Goal: Information Seeking & Learning: Check status

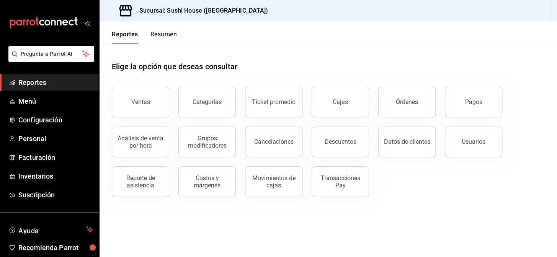
click at [120, 34] on button "Reportes" at bounding box center [125, 37] width 26 height 13
click at [159, 36] on button "Resumen" at bounding box center [164, 37] width 26 height 13
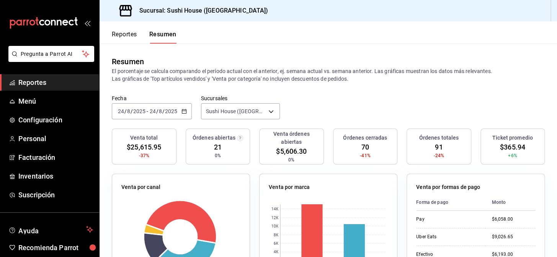
click at [59, 82] on span "Reportes" at bounding box center [55, 82] width 75 height 10
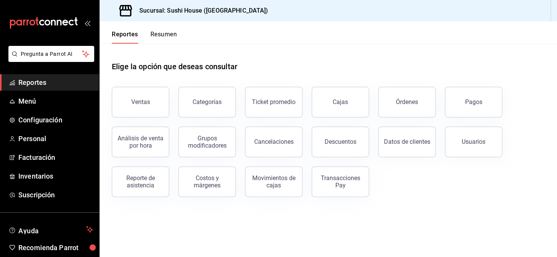
click at [167, 34] on button "Resumen" at bounding box center [164, 37] width 26 height 13
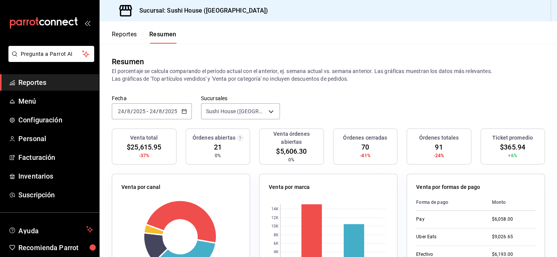
click at [44, 84] on span "Reportes" at bounding box center [55, 82] width 75 height 10
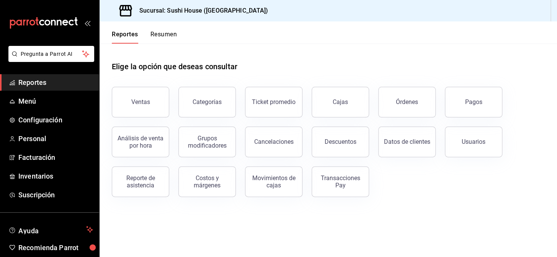
click at [161, 34] on button "Resumen" at bounding box center [164, 37] width 26 height 13
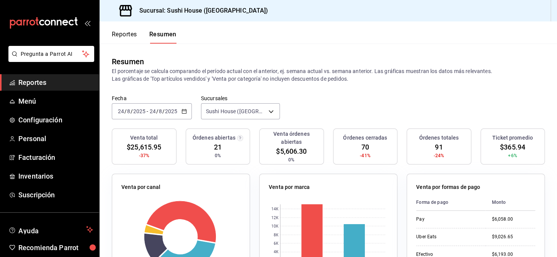
click at [55, 84] on span "Reportes" at bounding box center [55, 82] width 75 height 10
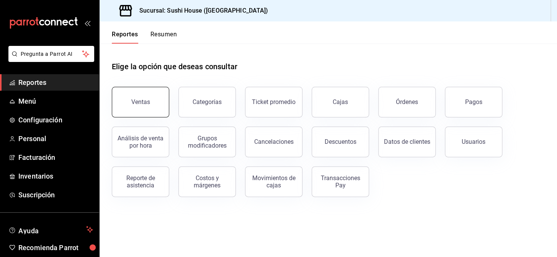
click at [138, 108] on button "Ventas" at bounding box center [140, 102] width 57 height 31
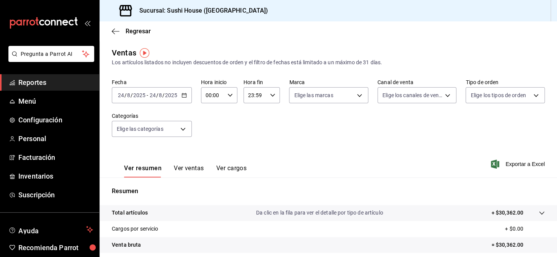
click at [16, 82] on link "Reportes" at bounding box center [49, 82] width 99 height 16
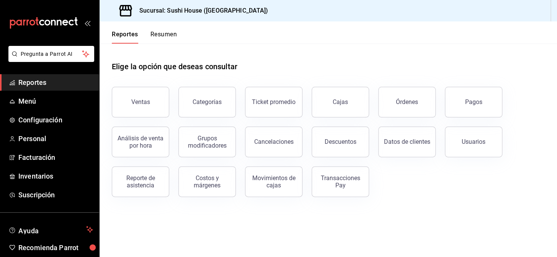
click at [164, 34] on button "Resumen" at bounding box center [164, 37] width 26 height 13
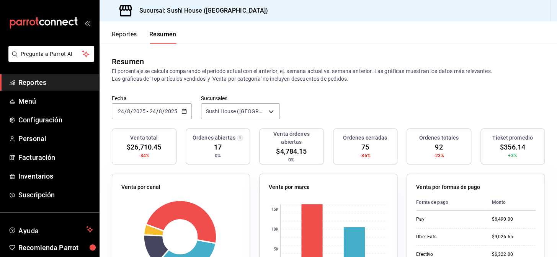
click at [56, 92] on ul "Reportes Menú Configuración Personal Facturación Inventarios Suscripción" at bounding box center [49, 138] width 99 height 129
click at [41, 77] on span "Reportes" at bounding box center [55, 82] width 75 height 10
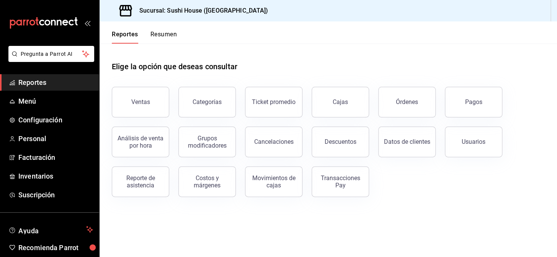
click at [166, 33] on button "Resumen" at bounding box center [164, 37] width 26 height 13
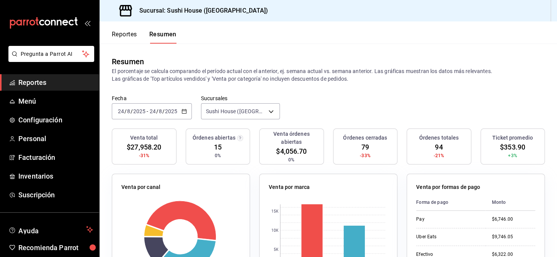
click at [32, 81] on span "Reportes" at bounding box center [55, 82] width 75 height 10
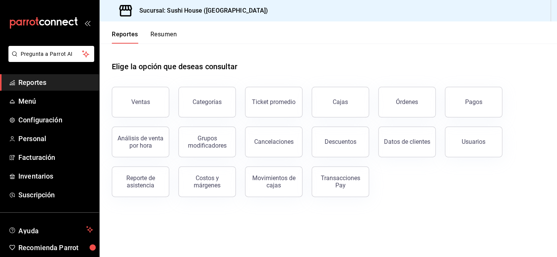
click at [31, 85] on span "Reportes" at bounding box center [55, 82] width 75 height 10
click at [161, 34] on button "Resumen" at bounding box center [164, 37] width 26 height 13
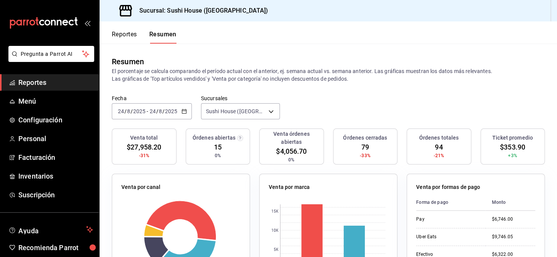
click at [61, 83] on span "Reportes" at bounding box center [55, 82] width 75 height 10
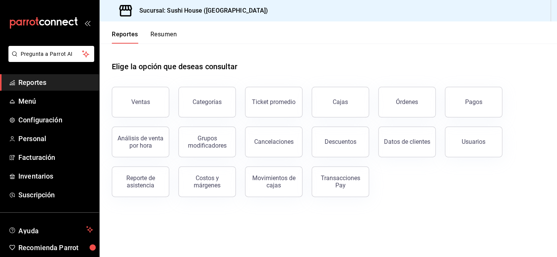
click at [167, 35] on button "Resumen" at bounding box center [164, 37] width 26 height 13
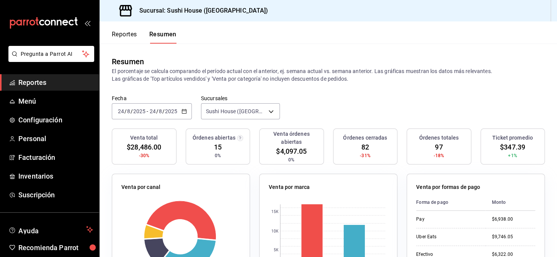
click at [47, 79] on span "Reportes" at bounding box center [55, 82] width 75 height 10
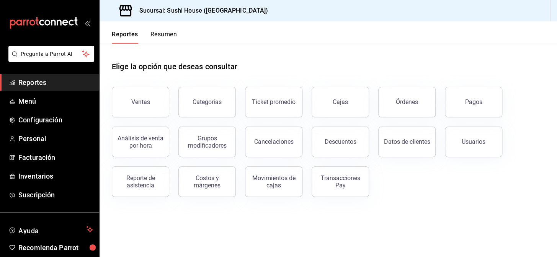
click at [41, 88] on link "Reportes" at bounding box center [49, 82] width 99 height 16
click at [167, 34] on button "Resumen" at bounding box center [164, 37] width 26 height 13
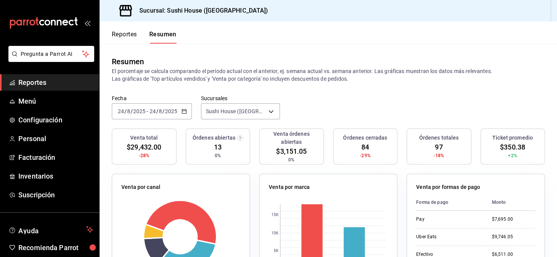
click at [55, 82] on span "Reportes" at bounding box center [55, 82] width 75 height 10
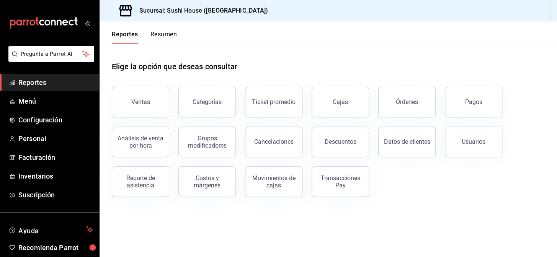
click at [170, 32] on button "Resumen" at bounding box center [164, 37] width 26 height 13
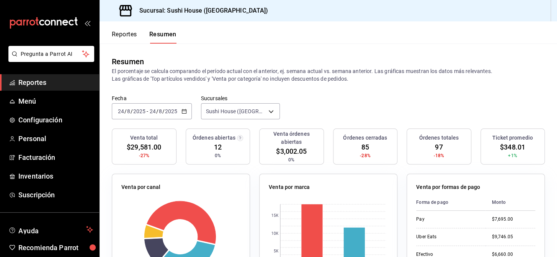
click at [52, 85] on span "Reportes" at bounding box center [55, 82] width 75 height 10
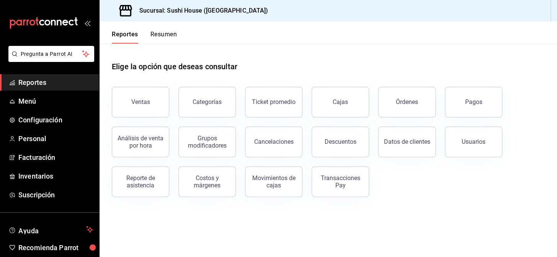
click at [163, 30] on div "Reportes Resumen" at bounding box center [138, 32] width 77 height 22
click at [163, 33] on button "Resumen" at bounding box center [164, 37] width 26 height 13
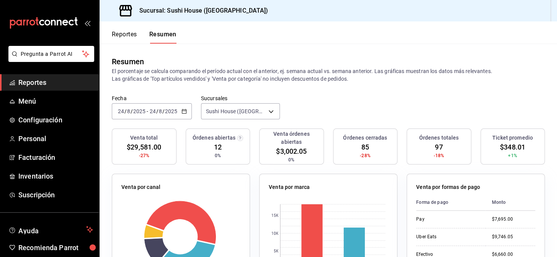
click at [51, 79] on span "Reportes" at bounding box center [55, 82] width 75 height 10
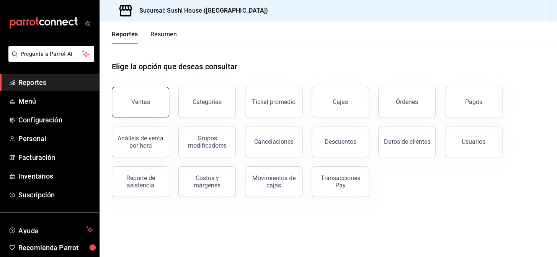
click at [135, 98] on div "Ventas" at bounding box center [140, 101] width 19 height 7
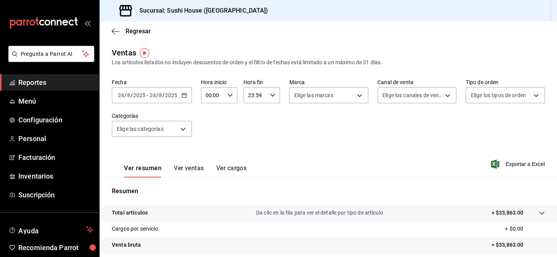
click at [56, 76] on link "Reportes" at bounding box center [49, 82] width 99 height 16
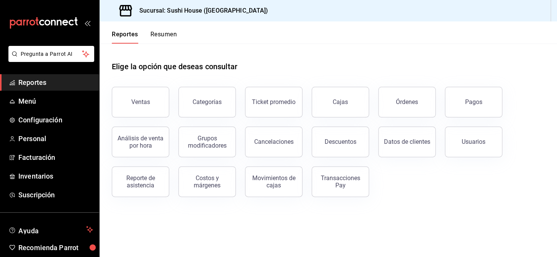
click at [62, 86] on span "Reportes" at bounding box center [55, 82] width 75 height 10
click at [166, 33] on button "Resumen" at bounding box center [164, 37] width 26 height 13
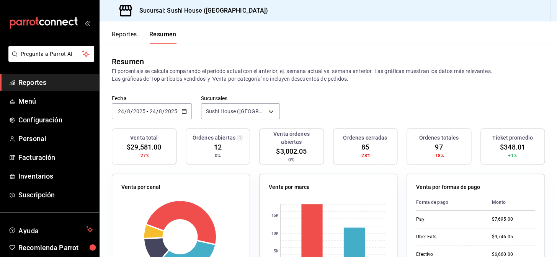
click at [38, 79] on span "Reportes" at bounding box center [55, 82] width 75 height 10
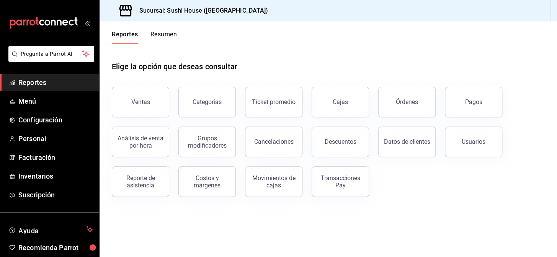
click at [161, 83] on div "Ventas" at bounding box center [136, 98] width 67 height 40
click at [155, 89] on button "Ventas" at bounding box center [140, 102] width 57 height 31
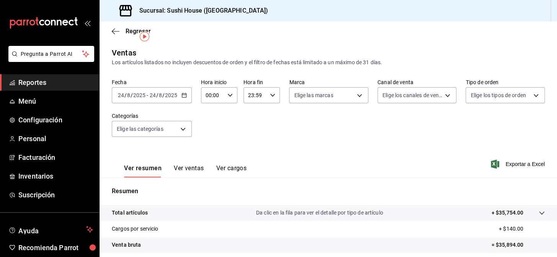
scroll to position [110, 0]
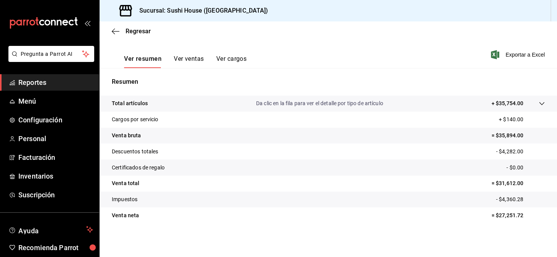
click at [54, 82] on span "Reportes" at bounding box center [55, 82] width 75 height 10
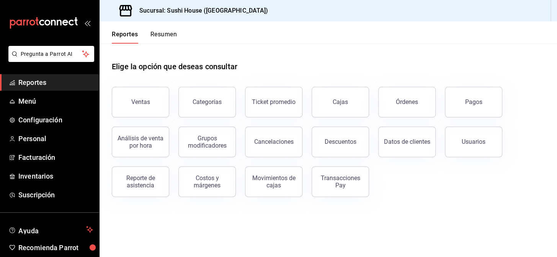
click at [175, 34] on button "Resumen" at bounding box center [164, 37] width 26 height 13
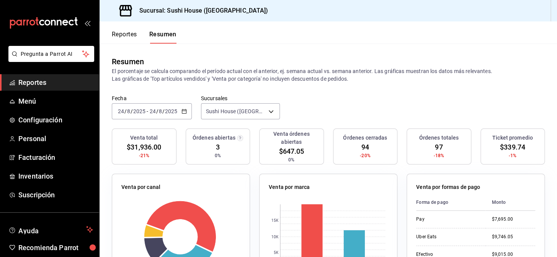
click at [46, 84] on span "Reportes" at bounding box center [55, 82] width 75 height 10
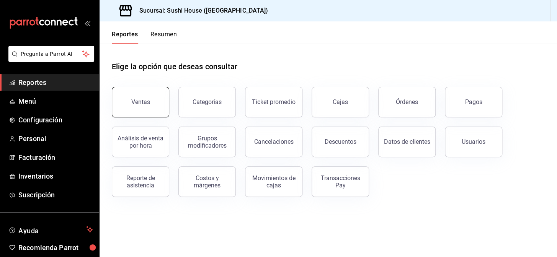
click at [150, 105] on button "Ventas" at bounding box center [140, 102] width 57 height 31
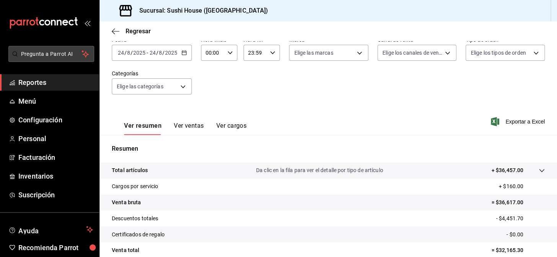
scroll to position [40, 0]
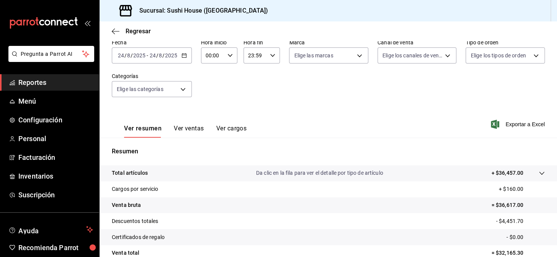
click at [46, 83] on span "Reportes" at bounding box center [55, 82] width 75 height 10
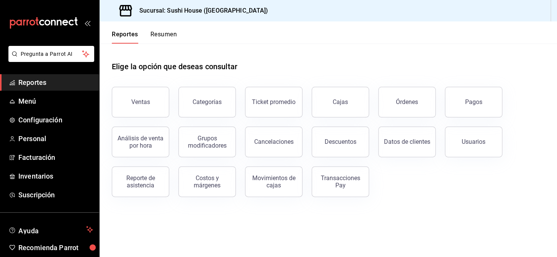
click at [166, 37] on button "Resumen" at bounding box center [164, 37] width 26 height 13
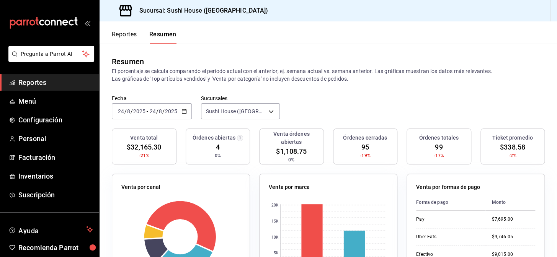
click at [60, 80] on span "Reportes" at bounding box center [55, 82] width 75 height 10
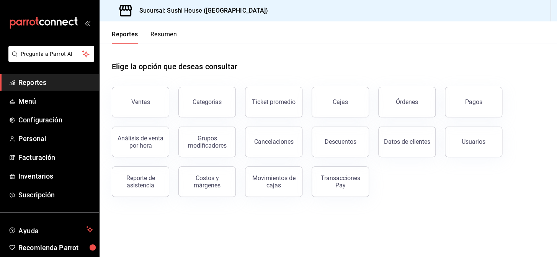
click at [152, 124] on div "Análisis de venta por hora" at bounding box center [136, 138] width 67 height 40
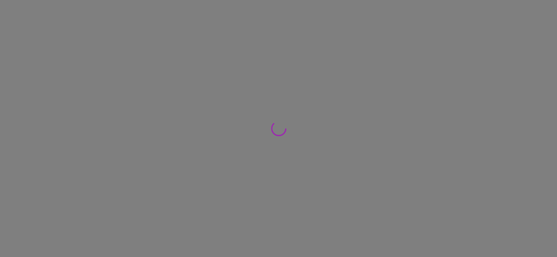
click at [144, 89] on div at bounding box center [278, 128] width 557 height 257
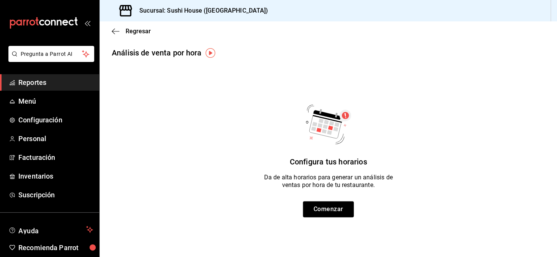
click at [41, 85] on span "Reportes" at bounding box center [55, 82] width 75 height 10
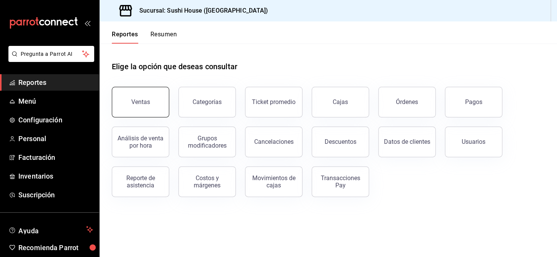
click at [138, 110] on button "Ventas" at bounding box center [140, 102] width 57 height 31
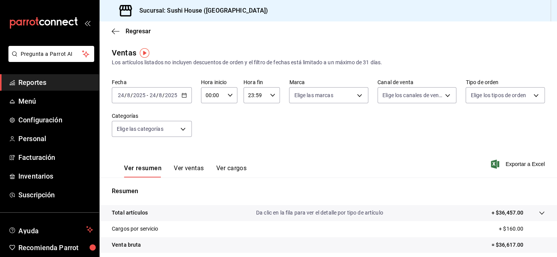
scroll to position [110, 0]
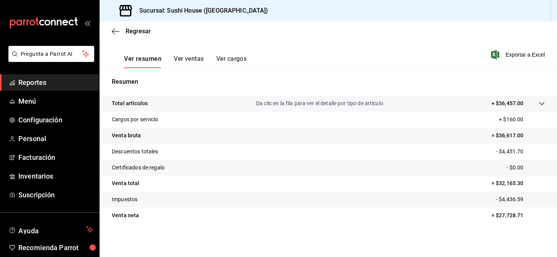
click at [52, 84] on span "Reportes" at bounding box center [55, 82] width 75 height 10
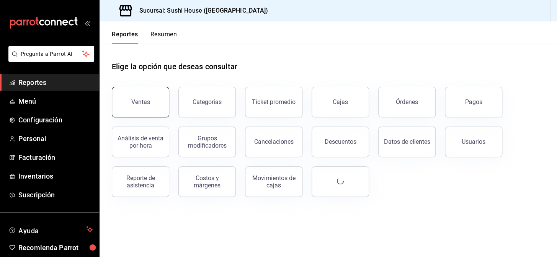
click at [140, 100] on div "Ventas" at bounding box center [140, 101] width 19 height 7
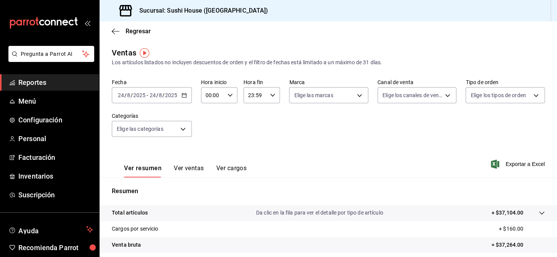
click at [40, 84] on span "Reportes" at bounding box center [55, 82] width 75 height 10
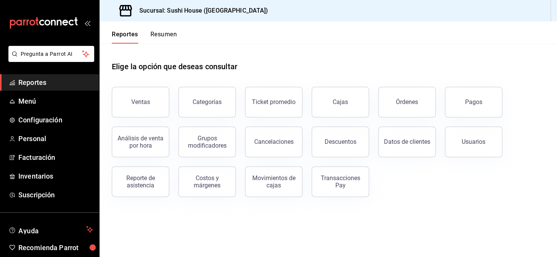
click at [159, 32] on button "Resumen" at bounding box center [164, 37] width 26 height 13
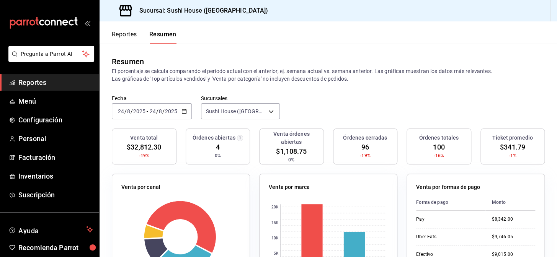
click at [50, 80] on span "Reportes" at bounding box center [55, 82] width 75 height 10
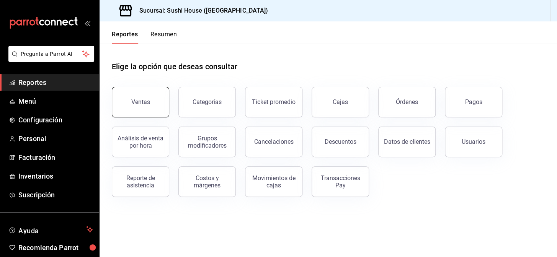
click at [143, 109] on button "Ventas" at bounding box center [140, 102] width 57 height 31
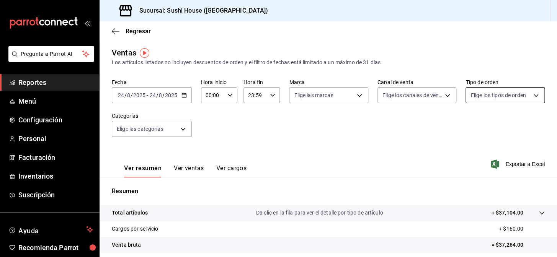
click at [506, 98] on body "Pregunta a Parrot AI Reportes Menú Configuración Personal Facturación Inventari…" at bounding box center [278, 128] width 557 height 257
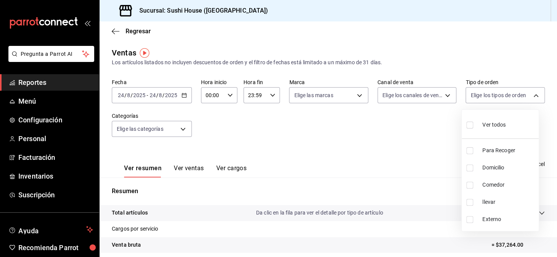
click at [472, 148] on input "checkbox" at bounding box center [470, 151] width 7 height 7
checkbox input "true"
type input "9d316b26-ed3c-41d9-ac2e-659a84dac7c1"
click at [471, 168] on input "checkbox" at bounding box center [470, 168] width 7 height 7
checkbox input "true"
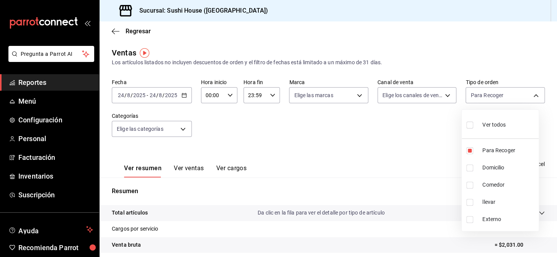
type input "9d316b26-ed3c-41d9-ac2e-659a84dac7c1,c813e250-a487-4472-927d-f84c1c5aa0d0"
click at [471, 187] on input "checkbox" at bounding box center [470, 185] width 7 height 7
checkbox input "true"
type input "9d316b26-ed3c-41d9-ac2e-659a84dac7c1,c813e250-a487-4472-927d-f84c1c5aa0d0,53da9…"
click at [471, 202] on input "checkbox" at bounding box center [470, 202] width 7 height 7
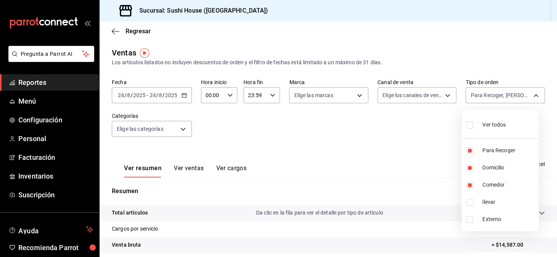
checkbox input "true"
type input "9d316b26-ed3c-41d9-ac2e-659a84dac7c1,c813e250-a487-4472-927d-f84c1c5aa0d0,53da9…"
click at [321, 198] on div at bounding box center [278, 128] width 557 height 257
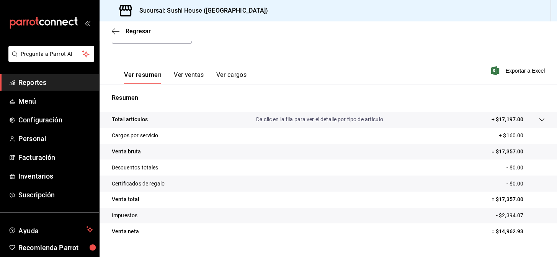
scroll to position [104, 0]
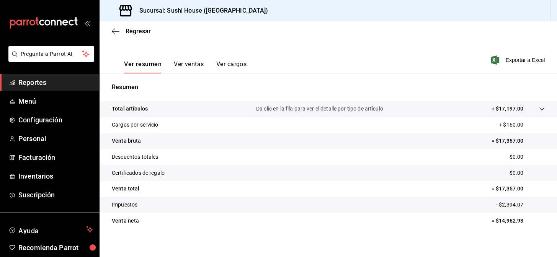
click at [38, 92] on ul "Reportes Menú Configuración Personal Facturación Inventarios Suscripción" at bounding box center [49, 138] width 99 height 129
click at [43, 84] on span "Reportes" at bounding box center [55, 82] width 75 height 10
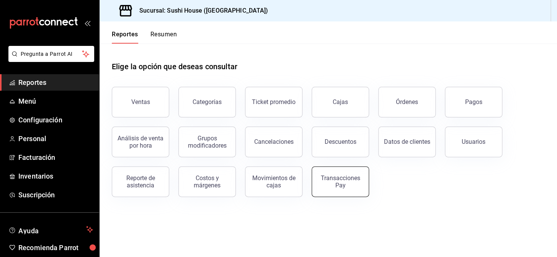
click at [329, 184] on div "Transacciones Pay" at bounding box center [341, 182] width 48 height 15
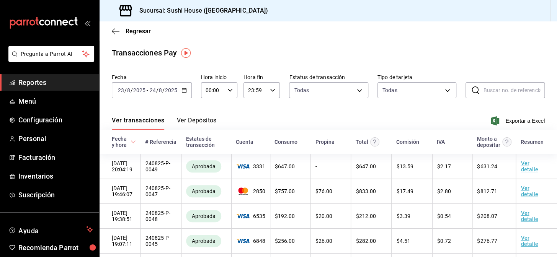
click at [184, 92] on icon "button" at bounding box center [184, 90] width 5 height 5
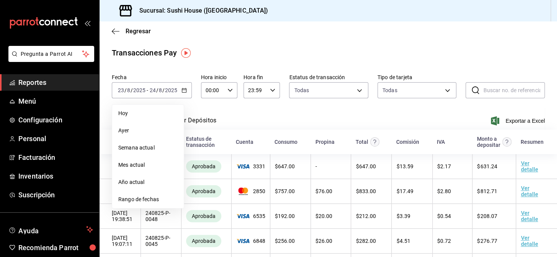
click at [139, 112] on span "Hoy" at bounding box center [147, 114] width 59 height 8
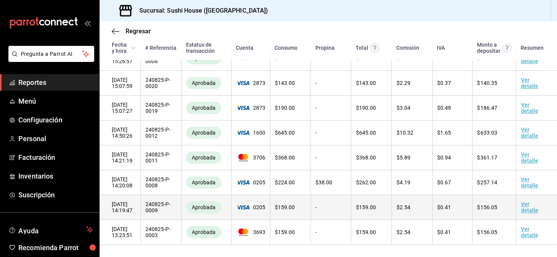
scroll to position [518, 0]
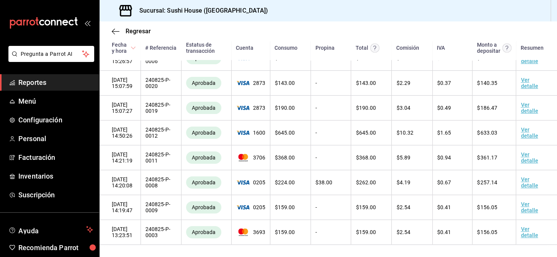
click at [65, 85] on span "Reportes" at bounding box center [55, 82] width 75 height 10
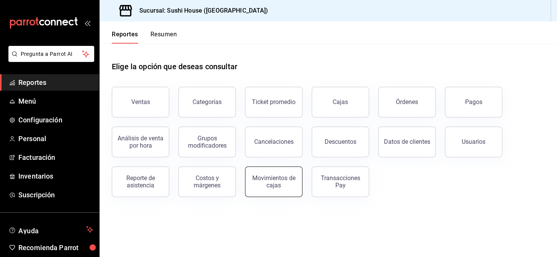
click at [275, 192] on button "Movimientos de cajas" at bounding box center [273, 182] width 57 height 31
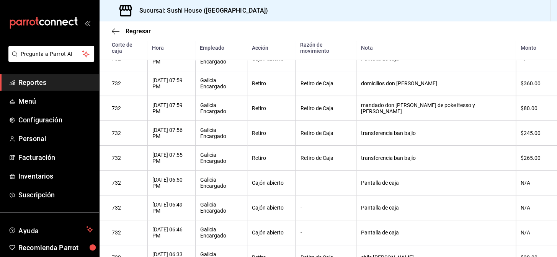
scroll to position [131, 0]
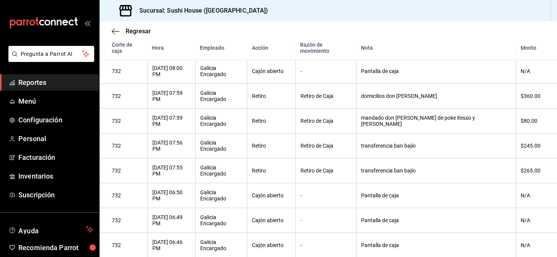
click at [71, 81] on span "Reportes" at bounding box center [55, 82] width 75 height 10
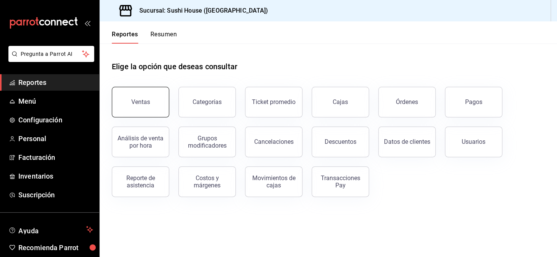
drag, startPoint x: 144, startPoint y: 105, endPoint x: 139, endPoint y: 104, distance: 5.6
click at [139, 104] on div "Ventas" at bounding box center [140, 101] width 19 height 7
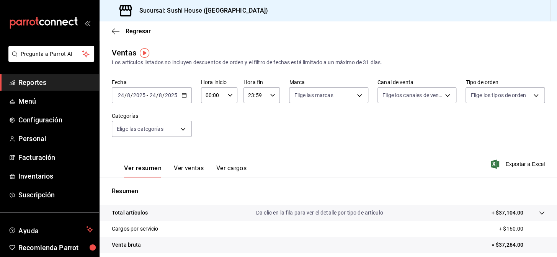
click at [68, 81] on span "Reportes" at bounding box center [55, 82] width 75 height 10
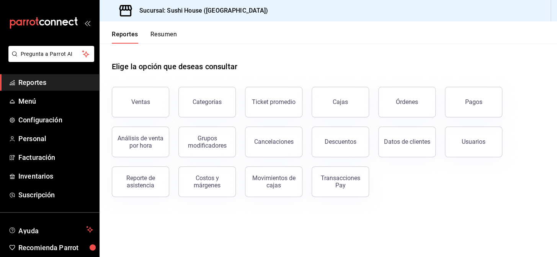
click at [166, 33] on button "Resumen" at bounding box center [164, 37] width 26 height 13
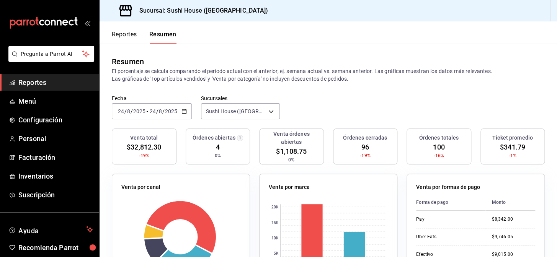
click at [48, 69] on li "Pregunta a Parrot AI" at bounding box center [49, 60] width 93 height 28
click at [50, 79] on span "Reportes" at bounding box center [55, 82] width 75 height 10
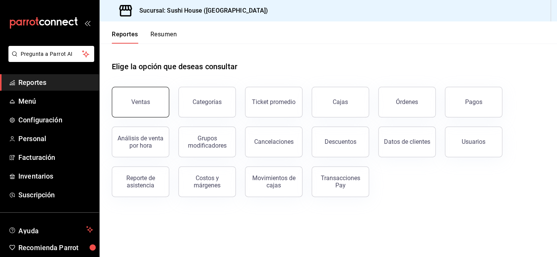
click at [143, 111] on button "Ventas" at bounding box center [140, 102] width 57 height 31
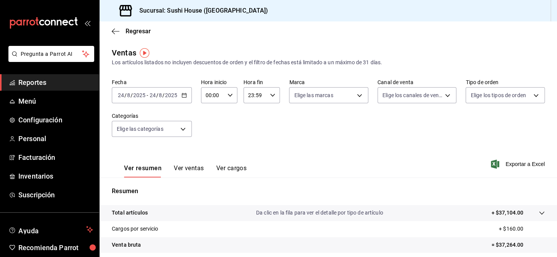
click at [34, 79] on span "Reportes" at bounding box center [55, 82] width 75 height 10
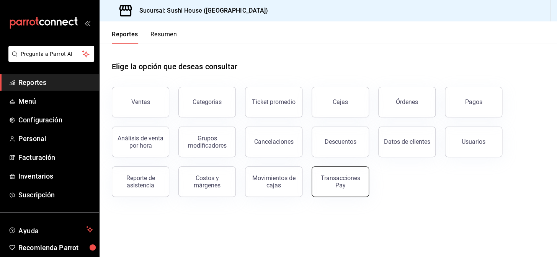
click at [349, 184] on div "Transacciones Pay" at bounding box center [341, 182] width 48 height 15
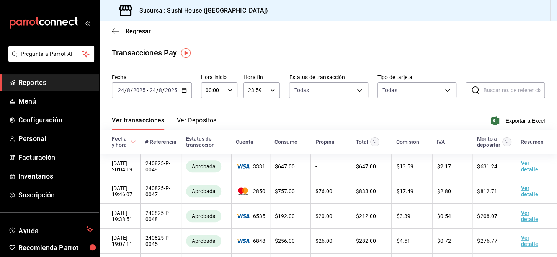
click at [49, 81] on span "Reportes" at bounding box center [55, 82] width 75 height 10
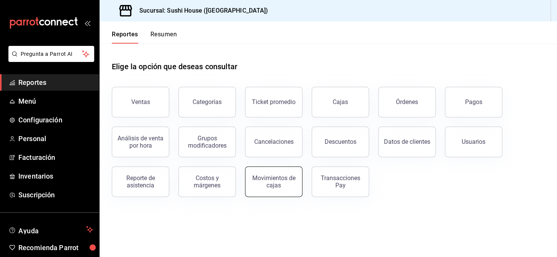
click at [280, 189] on button "Movimientos de cajas" at bounding box center [273, 182] width 57 height 31
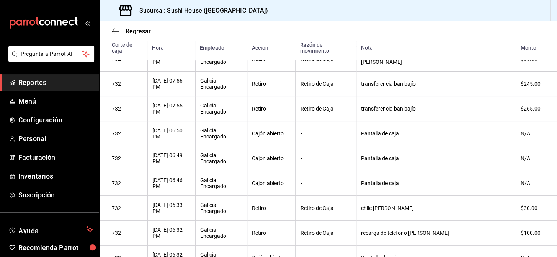
scroll to position [220, 0]
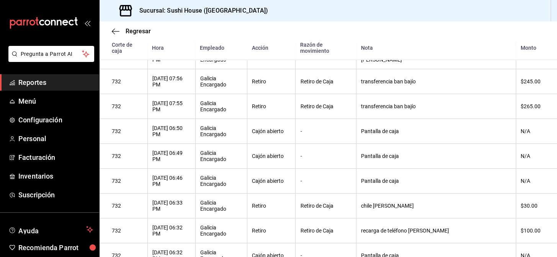
click at [61, 84] on span "Reportes" at bounding box center [55, 82] width 75 height 10
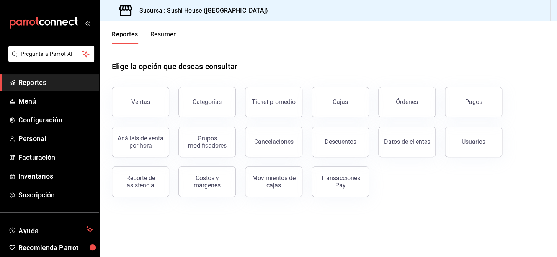
click at [46, 85] on span "Reportes" at bounding box center [55, 82] width 75 height 10
click at [38, 83] on span "Reportes" at bounding box center [55, 82] width 75 height 10
click at [165, 35] on button "Resumen" at bounding box center [164, 37] width 26 height 13
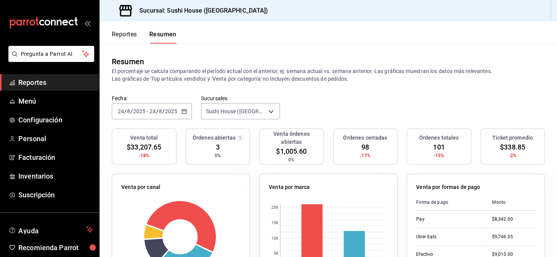
click at [38, 77] on span "Reportes" at bounding box center [55, 82] width 75 height 10
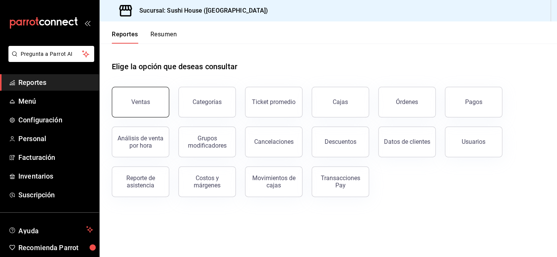
click at [143, 110] on button "Ventas" at bounding box center [140, 102] width 57 height 31
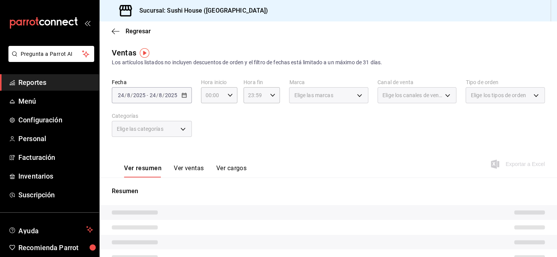
click at [493, 98] on body "Pregunta a Parrot AI Reportes Menú Configuración Personal Facturación Inventari…" at bounding box center [278, 128] width 557 height 257
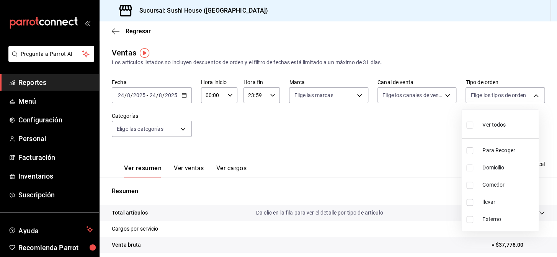
click at [471, 150] on input "checkbox" at bounding box center [470, 151] width 7 height 7
checkbox input "true"
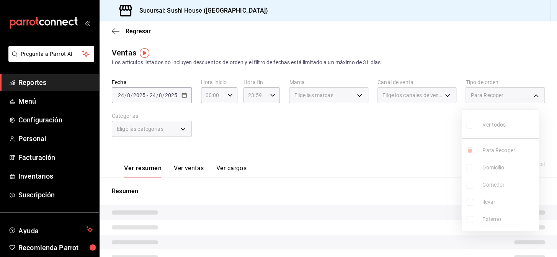
click at [469, 167] on ul "Ver todos Para Recoger Domicilio Comedor llevar Externo" at bounding box center [500, 170] width 77 height 121
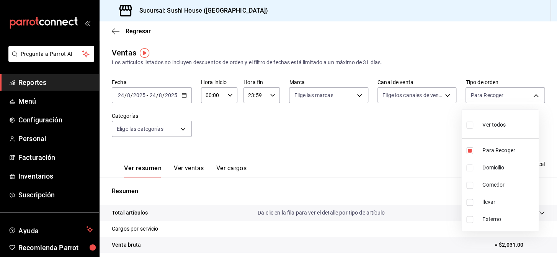
click at [467, 171] on li "Domicilio" at bounding box center [500, 167] width 77 height 17
type input "9d316b26-ed3c-41d9-ac2e-659a84dac7c1,c813e250-a487-4472-927d-f84c1c5aa0d0"
checkbox input "true"
click at [469, 185] on input "checkbox" at bounding box center [470, 185] width 7 height 7
checkbox input "true"
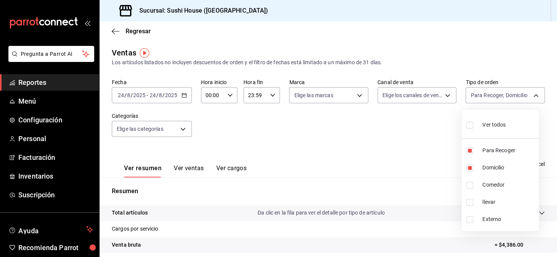
type input "9d316b26-ed3c-41d9-ac2e-659a84dac7c1,c813e250-a487-4472-927d-f84c1c5aa0d0,53da9…"
click at [469, 202] on input "checkbox" at bounding box center [470, 202] width 7 height 7
checkbox input "true"
type input "9d316b26-ed3c-41d9-ac2e-659a84dac7c1,c813e250-a487-4472-927d-f84c1c5aa0d0,53da9…"
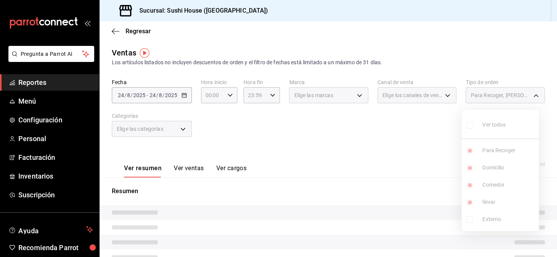
click at [359, 161] on div at bounding box center [278, 128] width 557 height 257
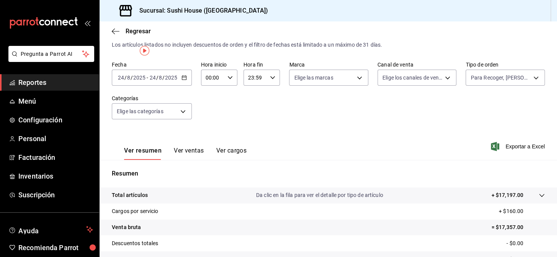
scroll to position [110, 0]
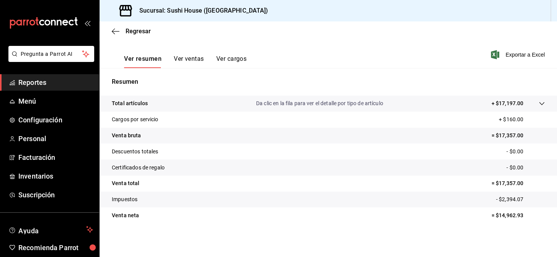
click at [73, 78] on span "Reportes" at bounding box center [55, 82] width 75 height 10
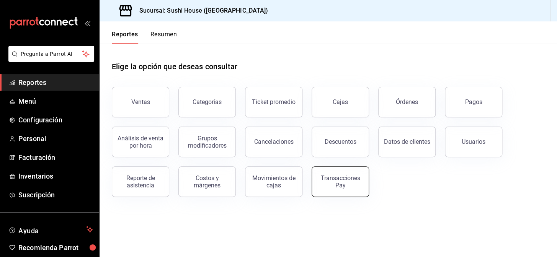
click at [332, 191] on button "Transacciones Pay" at bounding box center [340, 182] width 57 height 31
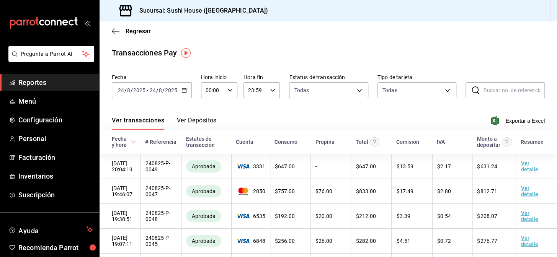
click at [48, 77] on link "Reportes" at bounding box center [49, 82] width 99 height 16
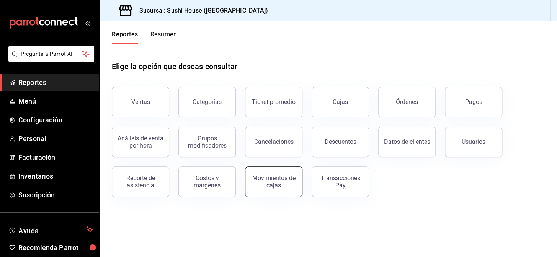
click at [279, 185] on div "Movimientos de cajas" at bounding box center [274, 182] width 48 height 15
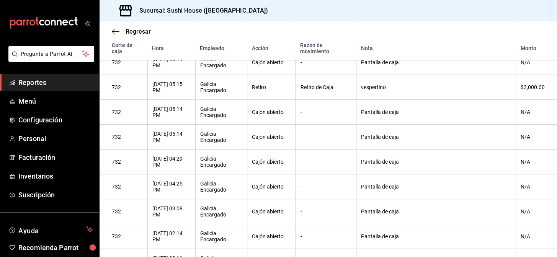
scroll to position [630, 0]
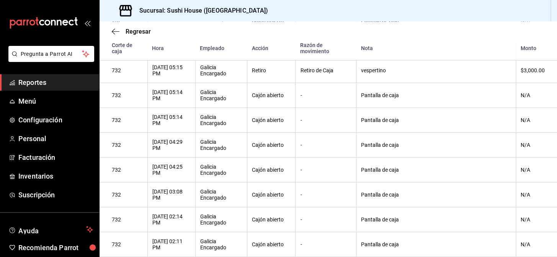
click at [23, 80] on span "Reportes" at bounding box center [55, 82] width 75 height 10
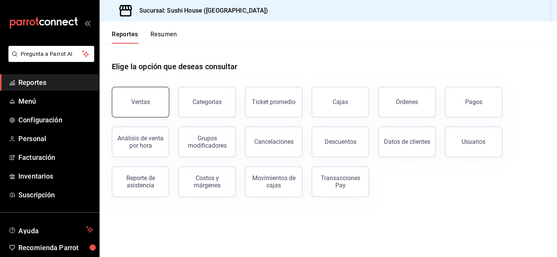
click at [148, 101] on div "Ventas" at bounding box center [140, 101] width 19 height 7
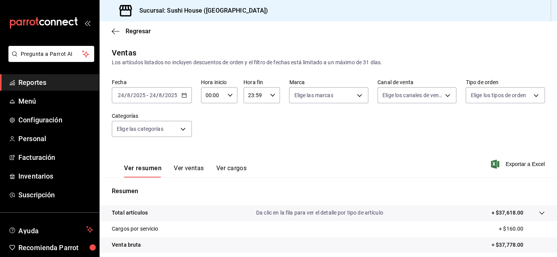
scroll to position [110, 0]
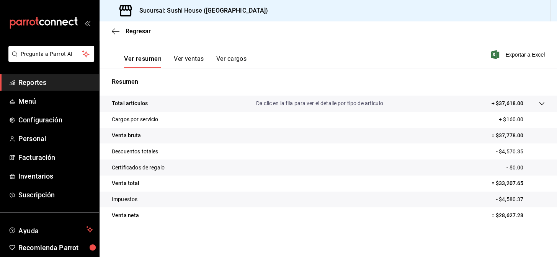
click at [57, 82] on span "Reportes" at bounding box center [55, 82] width 75 height 10
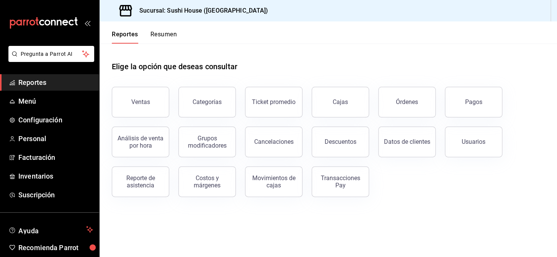
click at [73, 80] on span "Reportes" at bounding box center [55, 82] width 75 height 10
click at [136, 98] on div "Ventas" at bounding box center [140, 101] width 19 height 7
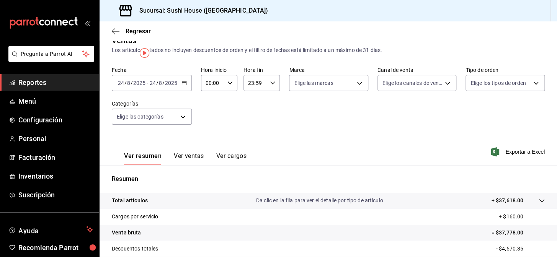
scroll to position [34, 0]
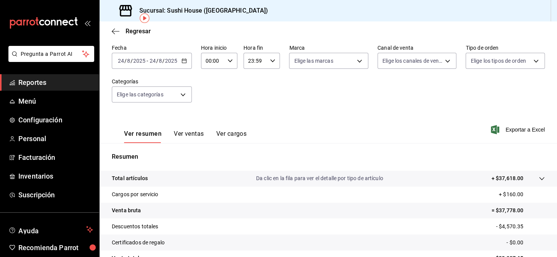
click at [71, 81] on span "Reportes" at bounding box center [55, 82] width 75 height 10
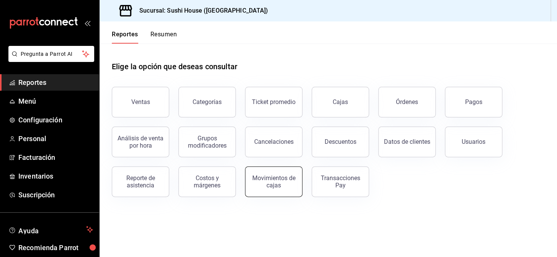
click at [290, 180] on div "Movimientos de cajas" at bounding box center [274, 182] width 48 height 15
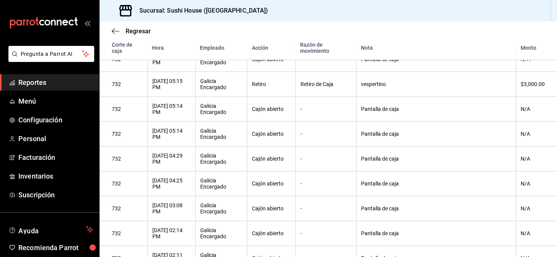
scroll to position [649, 0]
